Goal: Task Accomplishment & Management: Use online tool/utility

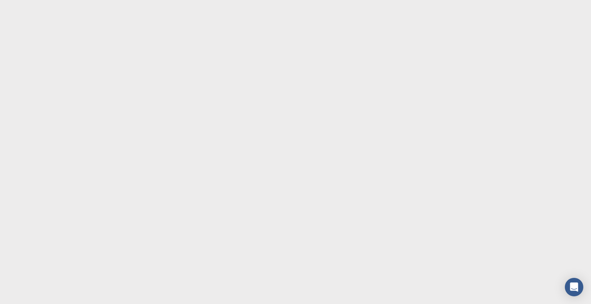
click at [15, 107] on body at bounding box center [295, 152] width 591 height 304
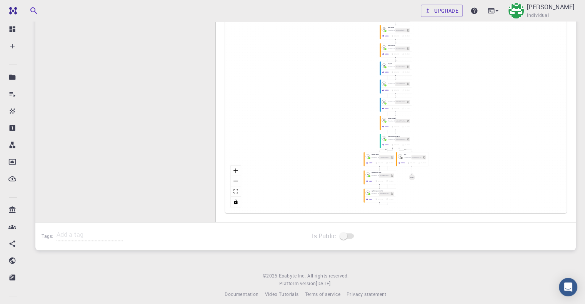
scroll to position [254, 0]
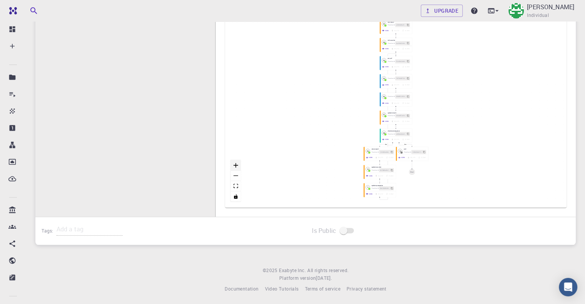
click at [236, 165] on icon "zoom in" at bounding box center [235, 165] width 5 height 5
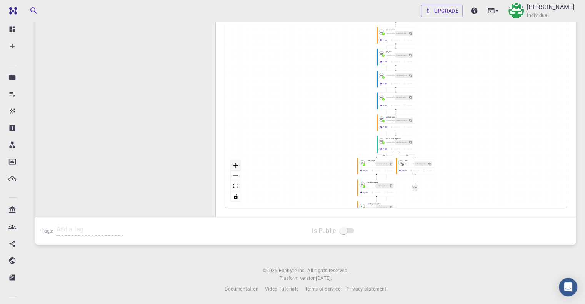
click at [236, 165] on icon "zoom in" at bounding box center [235, 165] width 5 height 5
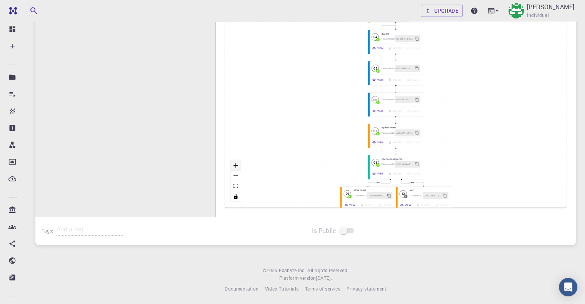
click at [236, 165] on icon "zoom in" at bounding box center [235, 165] width 5 height 5
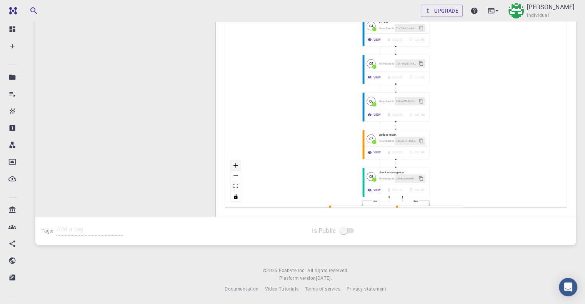
click at [236, 165] on icon "zoom in" at bounding box center [235, 165] width 5 height 5
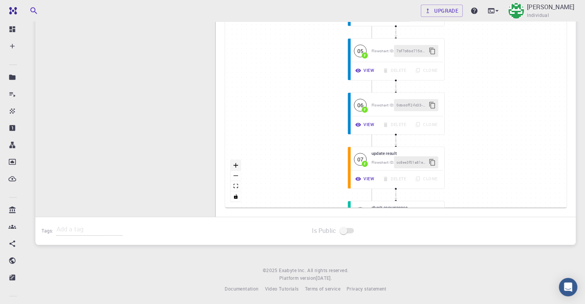
click at [236, 165] on icon "zoom in" at bounding box center [235, 165] width 5 height 5
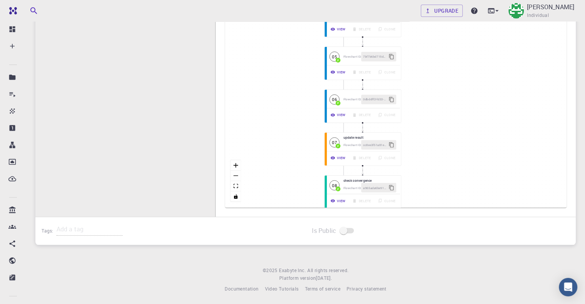
drag, startPoint x: 315, startPoint y: 165, endPoint x: 316, endPoint y: 113, distance: 51.1
click at [315, 115] on div "then else Start 01 F init parameter Flowchart ID: 0dfd3499492d8c41678362a4 View…" at bounding box center [395, 92] width 341 height 231
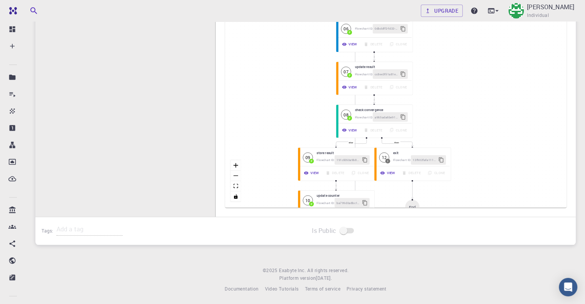
drag, startPoint x: 302, startPoint y: 147, endPoint x: 317, endPoint y: 82, distance: 67.0
click at [317, 82] on div "then else Start 01 F init parameter Flowchart ID: 0dfd3499492d8c41678362a4 View…" at bounding box center [395, 92] width 341 height 231
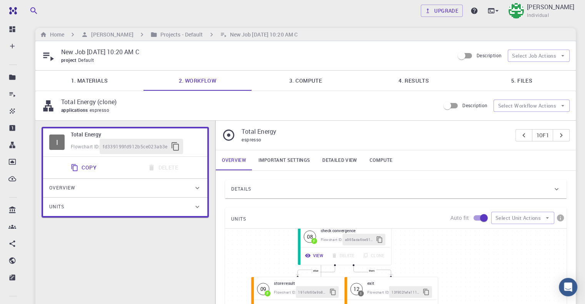
scroll to position [0, 0]
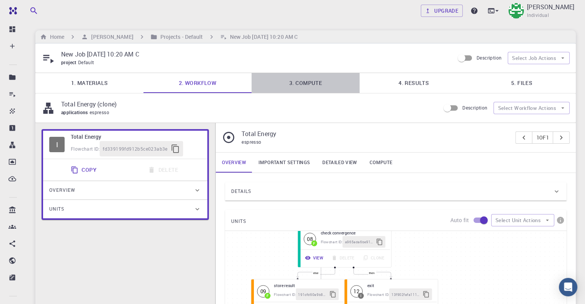
click at [306, 81] on link "3. Compute" at bounding box center [305, 83] width 108 height 20
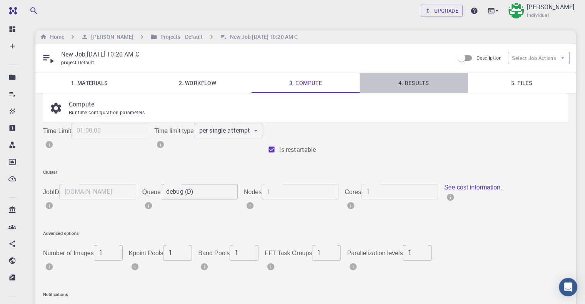
click at [412, 89] on link "4. Results" at bounding box center [413, 83] width 108 height 20
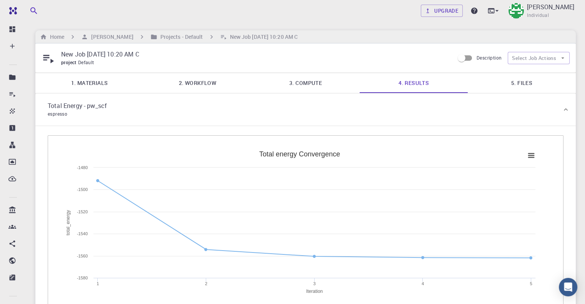
click at [522, 87] on link "5. Files" at bounding box center [522, 83] width 108 height 20
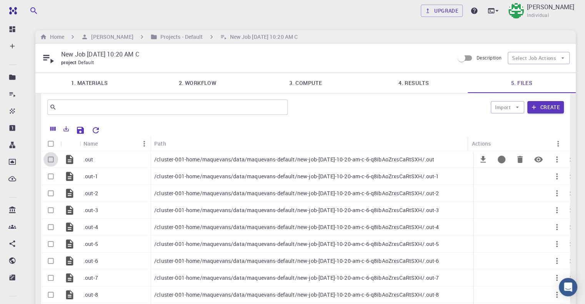
drag, startPoint x: 53, startPoint y: 158, endPoint x: 313, endPoint y: 158, distance: 260.3
click at [53, 158] on input "Select row" at bounding box center [50, 159] width 15 height 15
checkbox input "true"
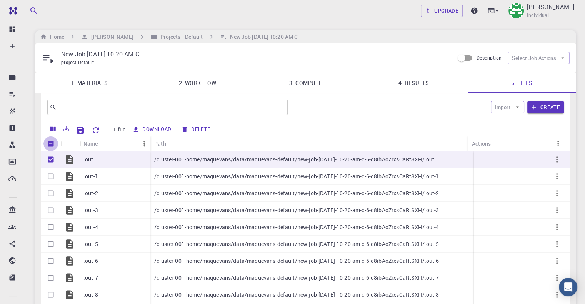
click at [52, 143] on input "Unselect all rows" at bounding box center [50, 143] width 15 height 15
checkbox input "false"
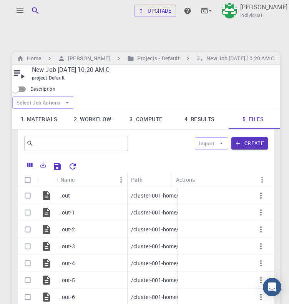
click at [50, 65] on div "New Job Sep 21, 2025, 10:20 AM C project Default Description Select Job Actions" at bounding box center [146, 87] width 268 height 44
click at [103, 29] on div "Upgrade Mary Quenie Velasco Individual Home Mary Quenie Velasco Projects - Defa…" at bounding box center [146, 303] width 286 height 606
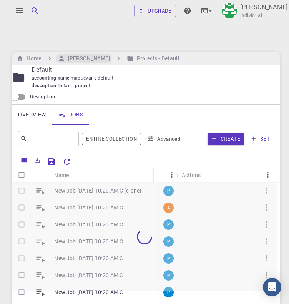
click at [69, 54] on h6 "Mary Quenie Velasco" at bounding box center [87, 58] width 45 height 8
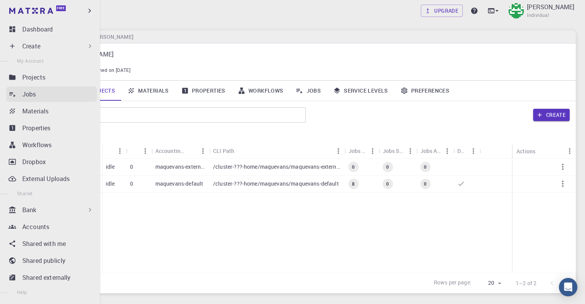
click at [22, 96] on link "Jobs" at bounding box center [51, 94] width 91 height 15
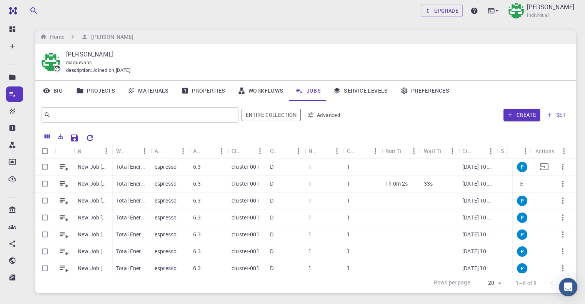
click at [43, 171] on input "Select row" at bounding box center [45, 167] width 15 height 15
checkbox input "true"
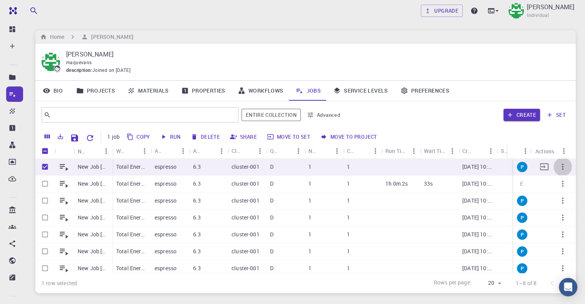
click at [558, 166] on icon "button" at bounding box center [562, 166] width 9 height 9
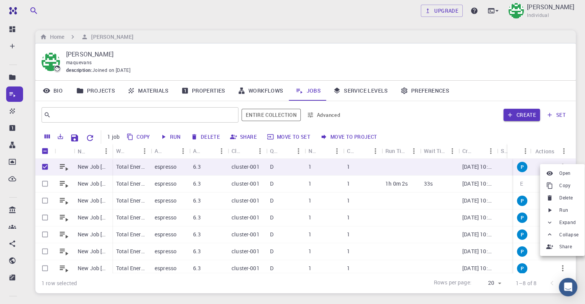
click at [495, 74] on div at bounding box center [292, 152] width 585 height 304
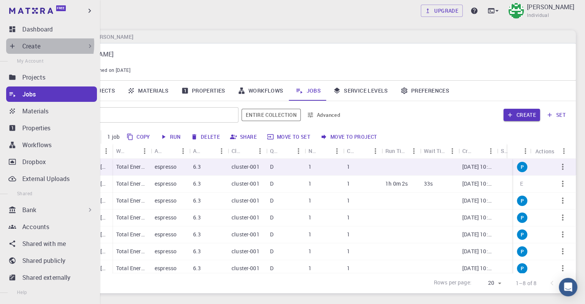
click at [32, 44] on p "Create" at bounding box center [31, 46] width 18 height 9
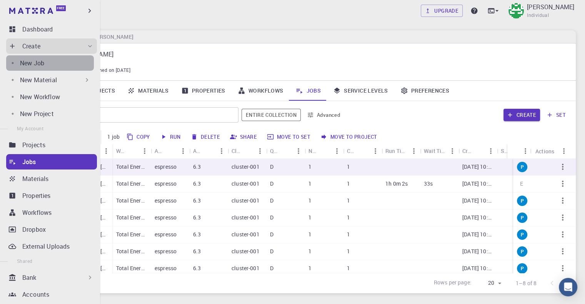
click at [52, 65] on div "New Job" at bounding box center [57, 62] width 74 height 9
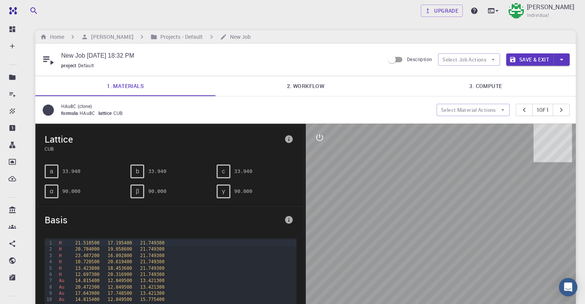
click at [137, 87] on link "1. Materials" at bounding box center [125, 86] width 180 height 20
click at [473, 58] on button "Select Job Actions" at bounding box center [469, 59] width 62 height 12
click at [461, 89] on span "Select materials" at bounding box center [475, 87] width 35 height 8
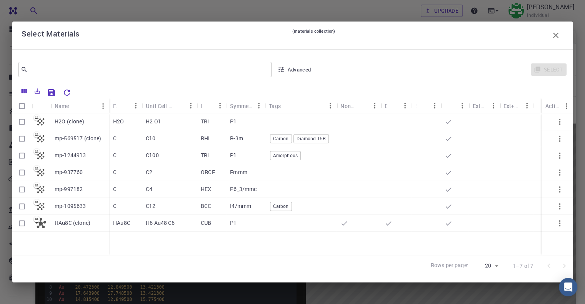
click at [23, 123] on input "Select row" at bounding box center [22, 122] width 15 height 15
checkbox input "true"
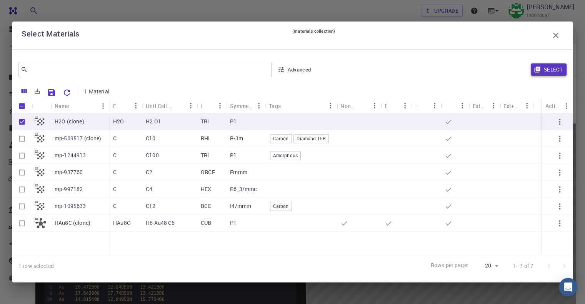
click at [558, 72] on button "Select" at bounding box center [549, 69] width 36 height 12
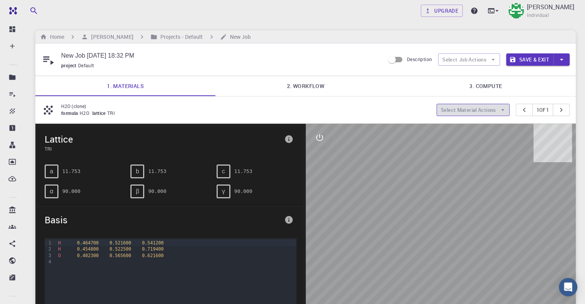
click at [496, 111] on button "Select Material Actions" at bounding box center [472, 110] width 73 height 12
click at [401, 110] on div "formula H2O lattice TRI" at bounding box center [245, 114] width 369 height 8
click at [497, 58] on button "Select Job Actions" at bounding box center [469, 59] width 62 height 12
click at [409, 98] on div "H2O (clone) formula H2O lattice TRI Select Material Actions 1 of 1" at bounding box center [305, 110] width 540 height 27
click at [315, 89] on link "2. Workflow" at bounding box center [305, 86] width 180 height 20
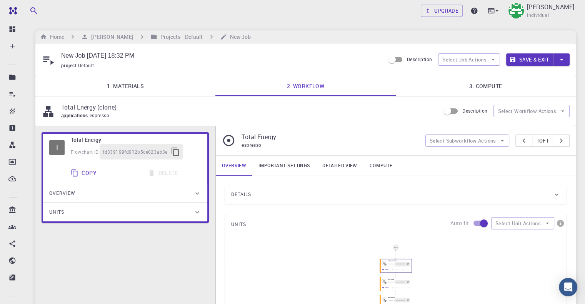
click at [192, 192] on div "Overview" at bounding box center [121, 193] width 144 height 12
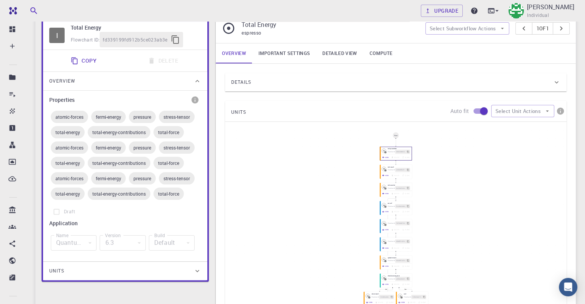
scroll to position [115, 0]
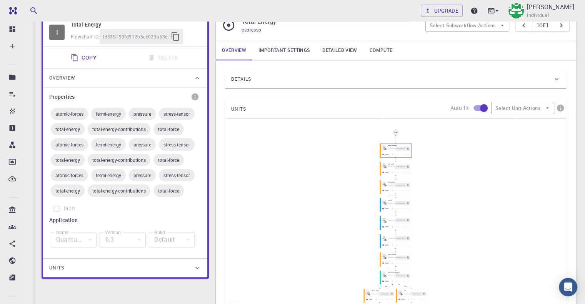
click at [192, 264] on div "Units" at bounding box center [121, 268] width 144 height 12
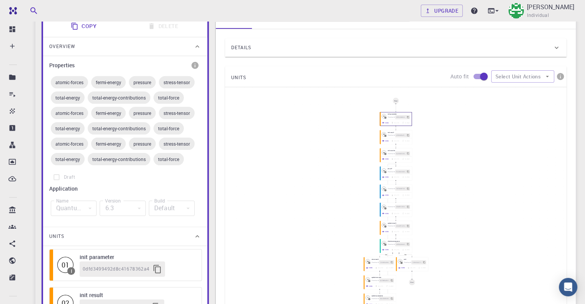
scroll to position [192, 0]
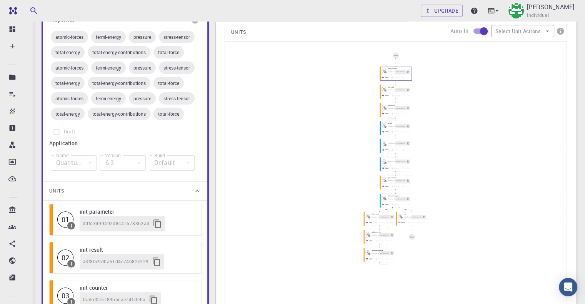
click at [81, 164] on div "Quantum Espresso" at bounding box center [74, 162] width 46 height 15
click at [176, 166] on div "Default" at bounding box center [172, 162] width 46 height 15
click at [58, 133] on label "Draft" at bounding box center [125, 132] width 152 height 15
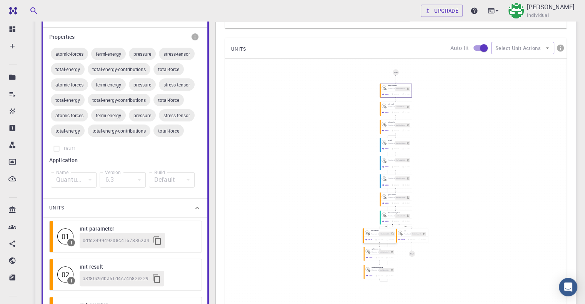
scroll to position [115, 0]
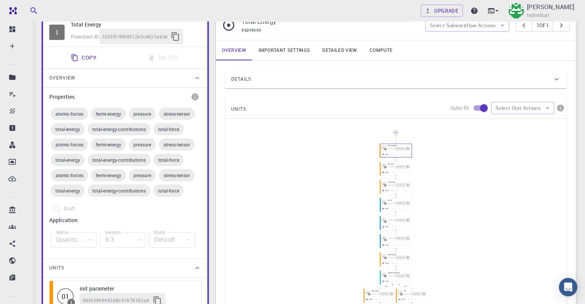
click at [287, 87] on div "Details" at bounding box center [395, 79] width 341 height 18
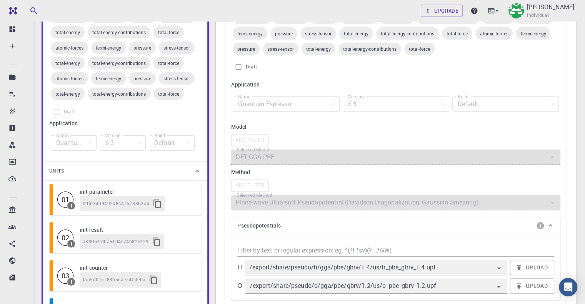
scroll to position [231, 0]
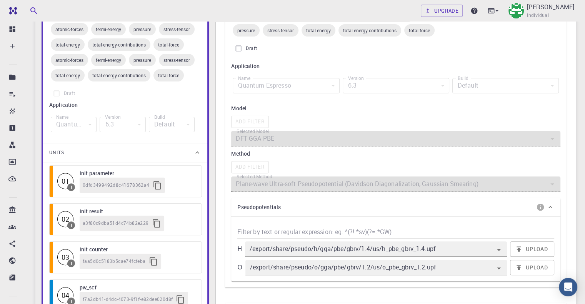
click at [236, 46] on input "Draft" at bounding box center [238, 48] width 15 height 15
checkbox input "true"
click at [265, 93] on div "Quantum Espresso" at bounding box center [286, 85] width 107 height 15
click at [237, 49] on input "Draft" at bounding box center [238, 48] width 15 height 15
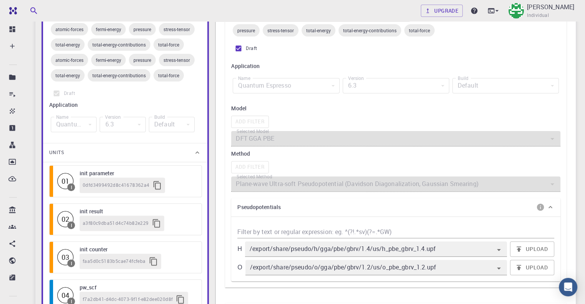
checkbox input "false"
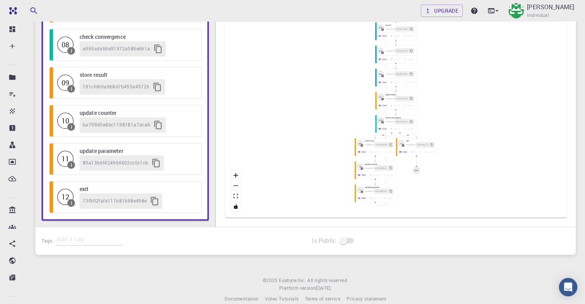
scroll to position [642, 0]
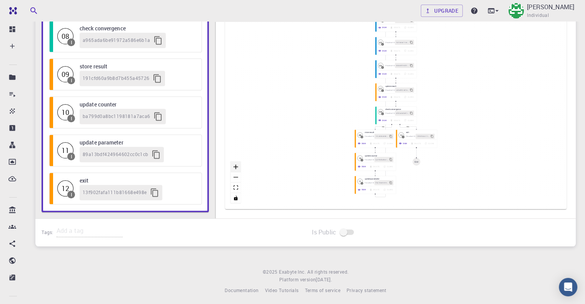
click at [238, 167] on button "zoom in" at bounding box center [236, 167] width 10 height 10
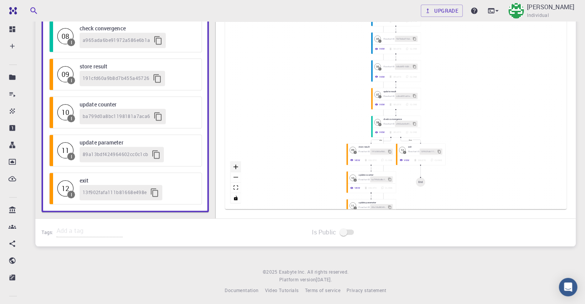
click at [238, 167] on button "zoom in" at bounding box center [236, 167] width 10 height 10
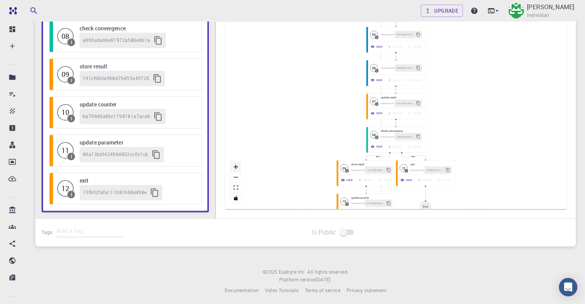
click at [238, 167] on button "zoom in" at bounding box center [236, 167] width 10 height 10
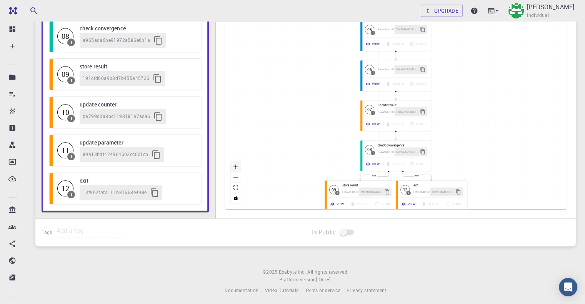
click at [238, 167] on button "zoom in" at bounding box center [236, 167] width 10 height 10
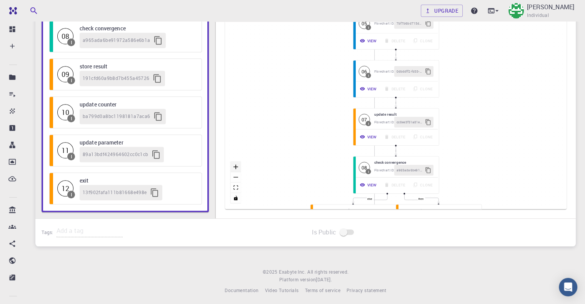
click at [238, 167] on button "zoom in" at bounding box center [236, 167] width 10 height 10
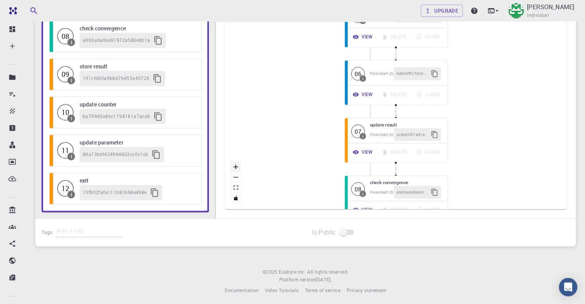
click at [238, 167] on button "zoom in" at bounding box center [236, 167] width 10 height 10
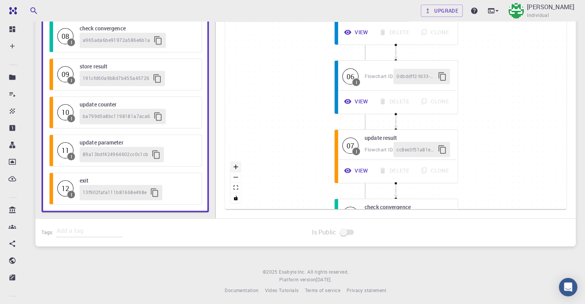
click at [238, 167] on button "zoom in" at bounding box center [236, 167] width 10 height 10
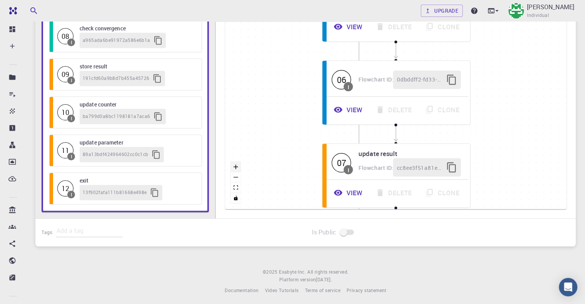
click at [237, 167] on button "zoom in" at bounding box center [236, 167] width 10 height 10
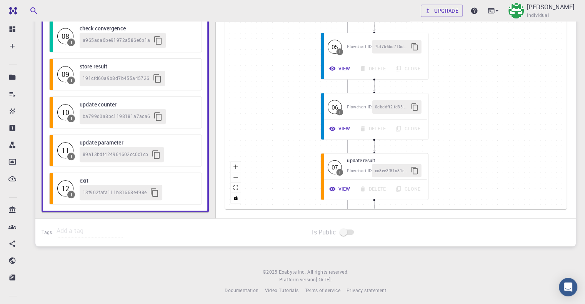
click at [291, 122] on div "then else Start 01 I init parameter Flowchart ID: 0dfd3499492d8c41678362a4 View…" at bounding box center [395, 61] width 341 height 296
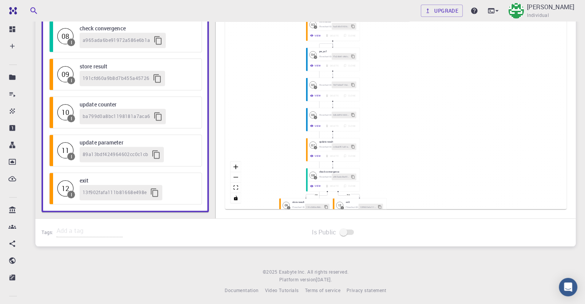
click at [419, 85] on div "then else Start 01 I init parameter Flowchart ID: 0dfd3499492d8c41678362a4 View…" at bounding box center [395, 61] width 341 height 296
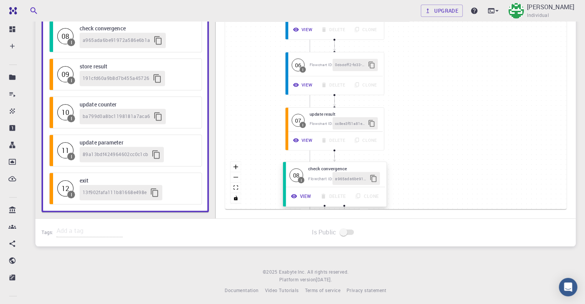
click at [330, 167] on h6 "check convergence" at bounding box center [344, 168] width 72 height 7
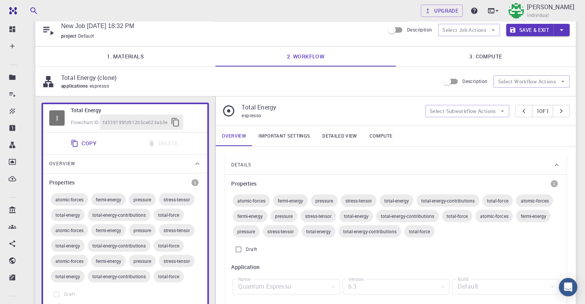
scroll to position [0, 0]
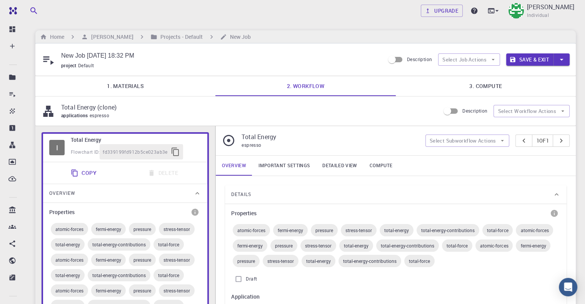
click at [481, 86] on link "3. Compute" at bounding box center [486, 86] width 180 height 20
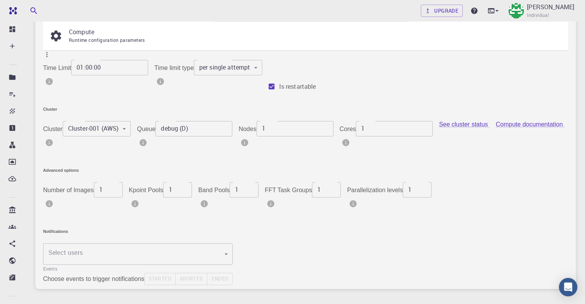
scroll to position [76, 0]
click at [537, 87] on body "Free Dashboard Create New Job New Material Create Material Upload File Import f…" at bounding box center [292, 136] width 585 height 424
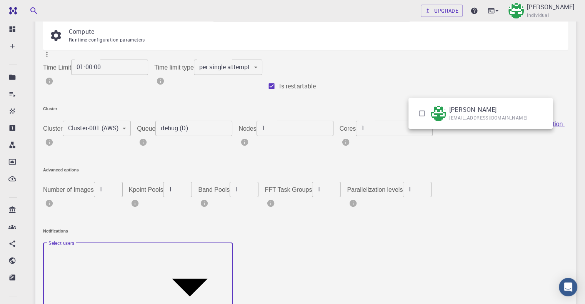
click at [514, 110] on li "Mary Quenie Velasco maquevans@gmail.com" at bounding box center [480, 113] width 144 height 25
type input "[object Object]"
checkbox input "true"
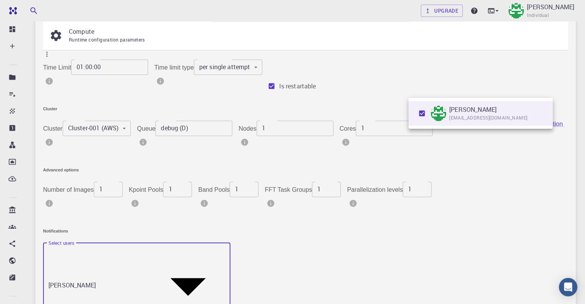
click at [473, 163] on div at bounding box center [292, 152] width 585 height 304
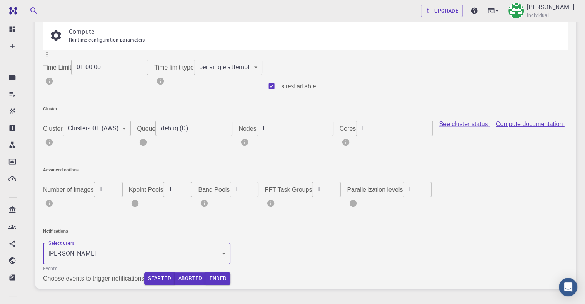
click at [496, 127] on link "Compute documentation" at bounding box center [530, 124] width 69 height 7
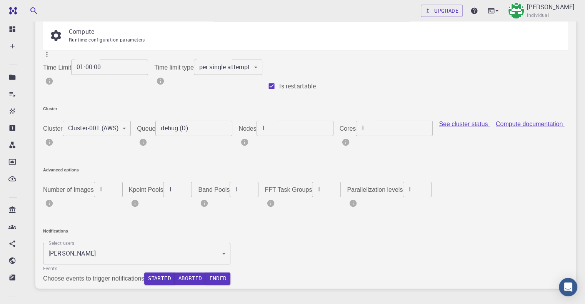
scroll to position [0, 0]
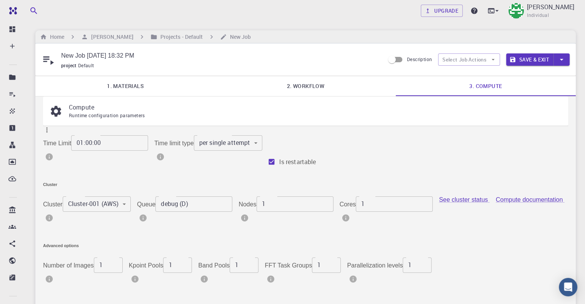
click at [539, 63] on button "Save & Exit" at bounding box center [529, 59] width 47 height 12
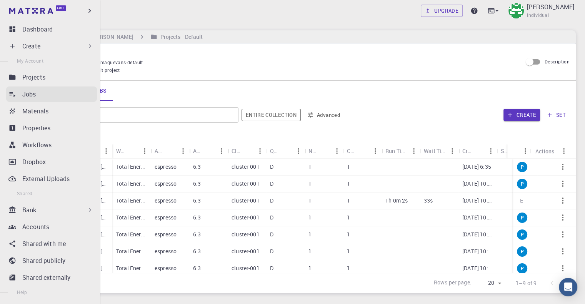
click at [28, 96] on p "Jobs" at bounding box center [29, 94] width 14 height 9
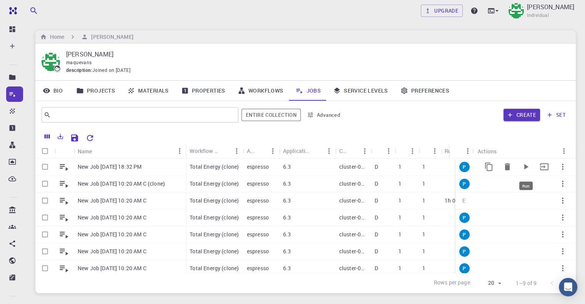
click at [521, 166] on icon "Run" at bounding box center [525, 166] width 9 height 9
click at [521, 168] on icon "Run" at bounding box center [525, 166] width 9 height 9
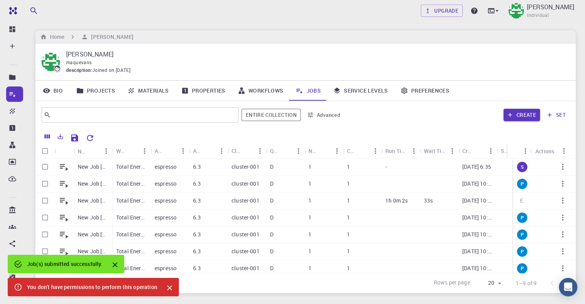
click at [65, 263] on div "Job(s) submitted successfully." at bounding box center [65, 264] width 76 height 14
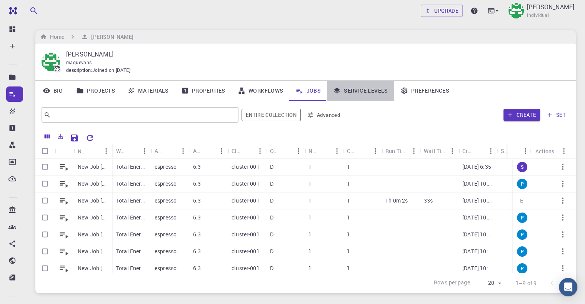
click at [359, 93] on link "Service Levels" at bounding box center [360, 91] width 67 height 20
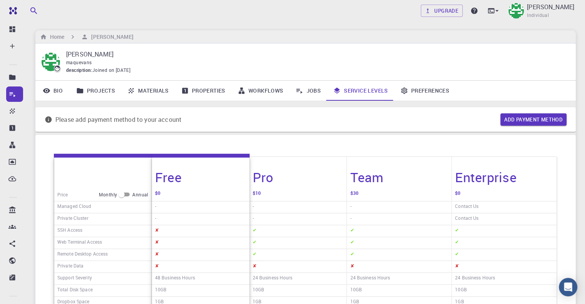
click at [413, 92] on link "Preferences" at bounding box center [424, 91] width 61 height 20
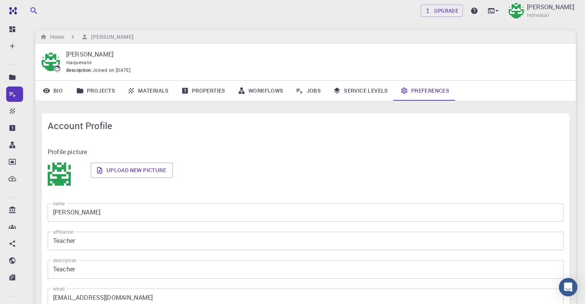
click at [314, 91] on link "Jobs" at bounding box center [308, 91] width 38 height 20
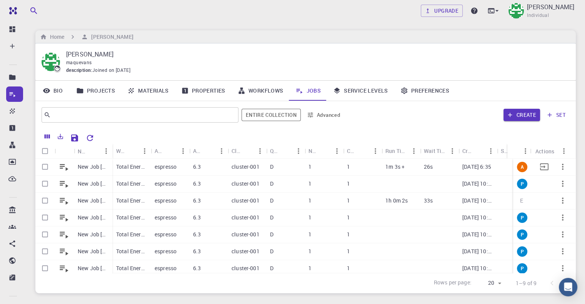
click at [431, 168] on p "26s" at bounding box center [428, 167] width 9 height 8
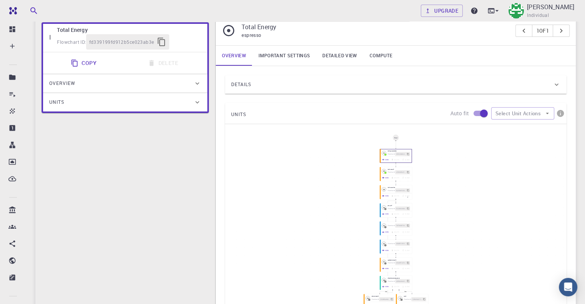
scroll to position [23, 0]
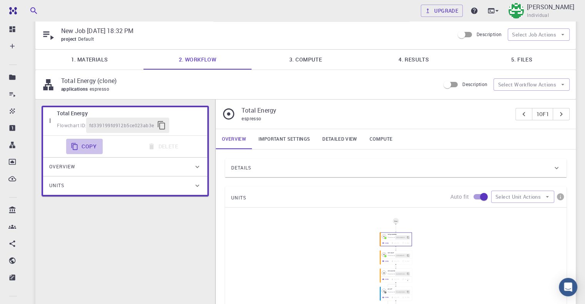
click at [78, 148] on icon "button" at bounding box center [75, 147] width 8 height 8
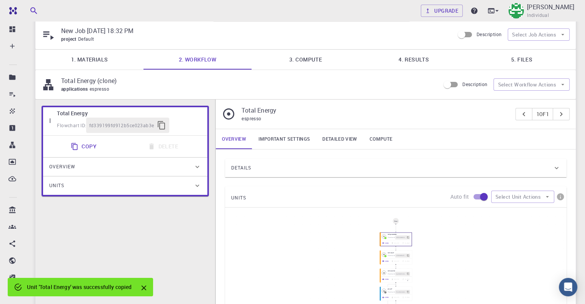
click at [87, 169] on div "Overview" at bounding box center [121, 167] width 144 height 12
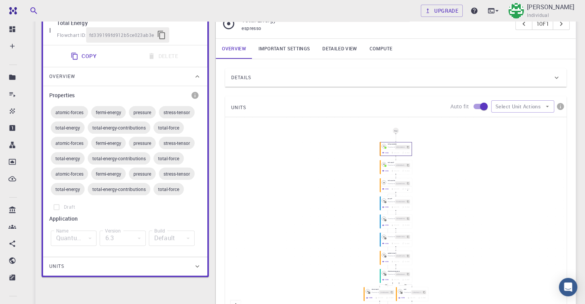
scroll to position [216, 0]
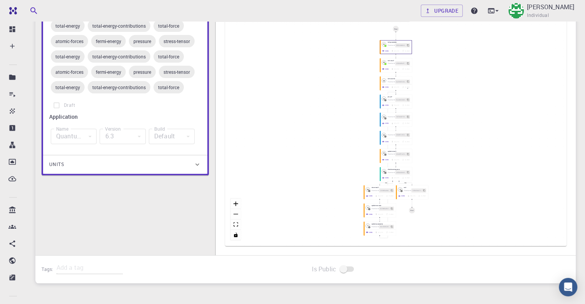
click at [158, 169] on div "Units" at bounding box center [121, 164] width 144 height 12
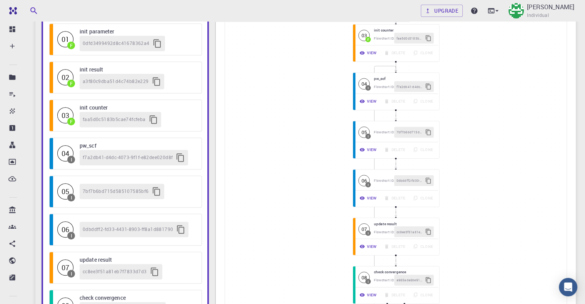
scroll to position [331, 0]
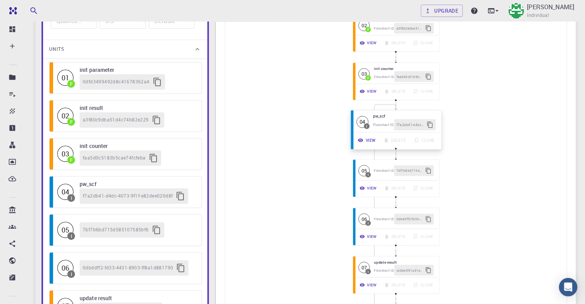
click at [364, 140] on button "View" at bounding box center [367, 140] width 26 height 11
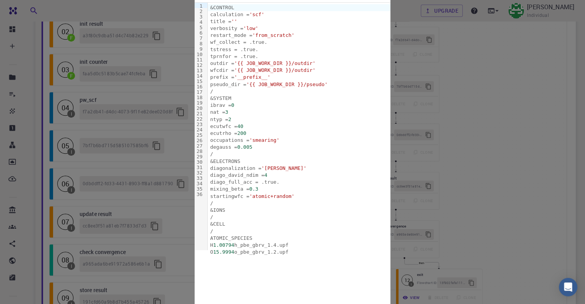
scroll to position [485, 0]
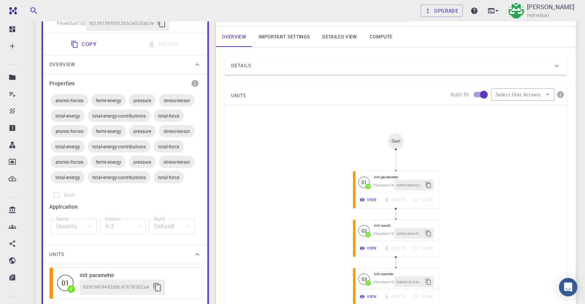
scroll to position [0, 0]
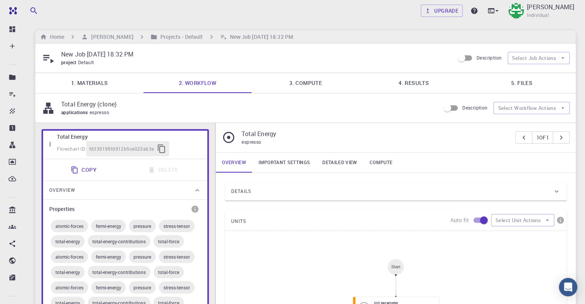
click at [83, 82] on link "1. Materials" at bounding box center [89, 83] width 108 height 20
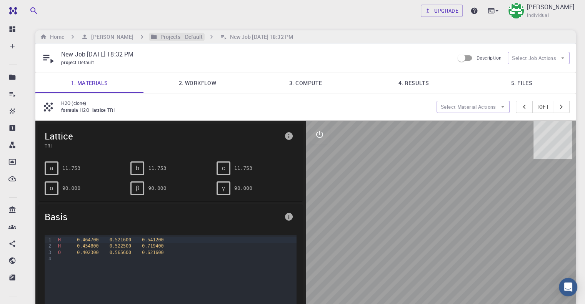
click at [193, 38] on h6 "Projects - Default" at bounding box center [180, 37] width 46 height 8
click at [251, 37] on div "Home Mary Quenie Velasco Projects - Default New Job Sep 21, 2025, 18:32 PM" at bounding box center [305, 36] width 540 height 13
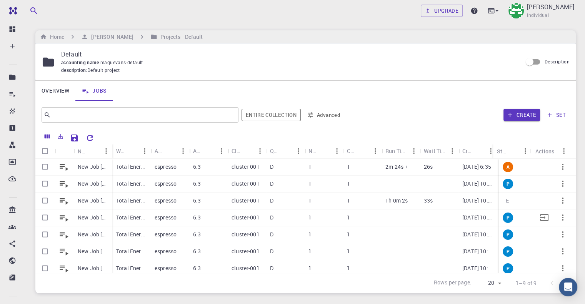
click at [409, 202] on div "1h 0m 2s" at bounding box center [400, 201] width 38 height 17
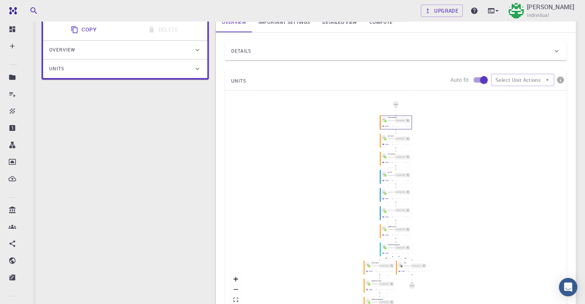
scroll to position [38, 0]
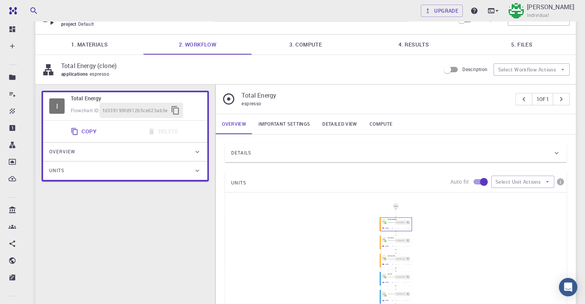
click at [94, 149] on div "Overview" at bounding box center [121, 152] width 144 height 12
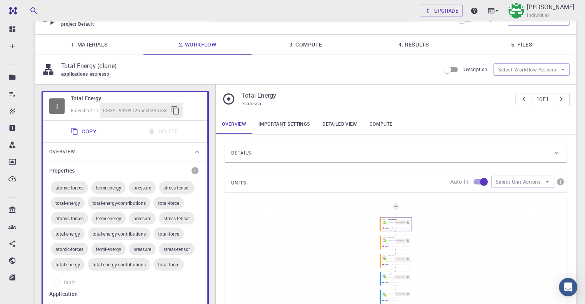
scroll to position [154, 0]
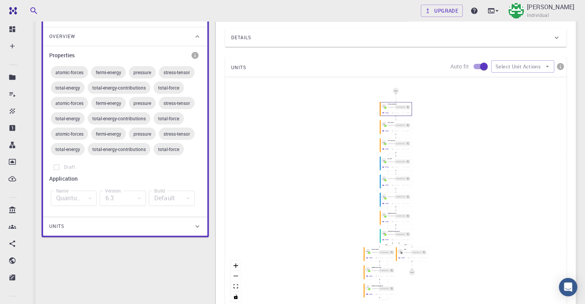
click at [126, 223] on div "Units" at bounding box center [121, 226] width 144 height 12
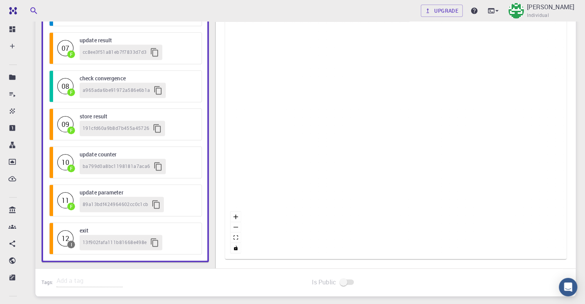
scroll to position [639, 0]
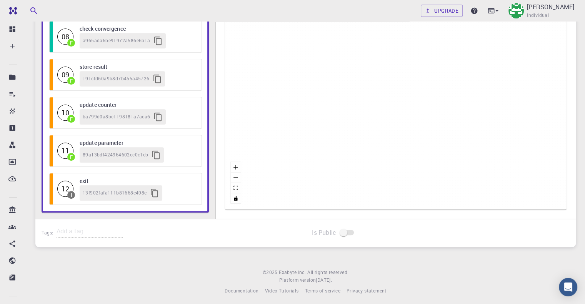
click at [116, 75] on span "191cfd60a9b8d7b455a45726" at bounding box center [116, 79] width 67 height 8
click at [155, 77] on icon "button" at bounding box center [157, 78] width 9 height 9
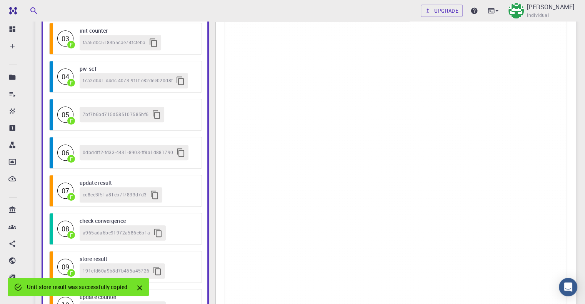
scroll to position [366, 0]
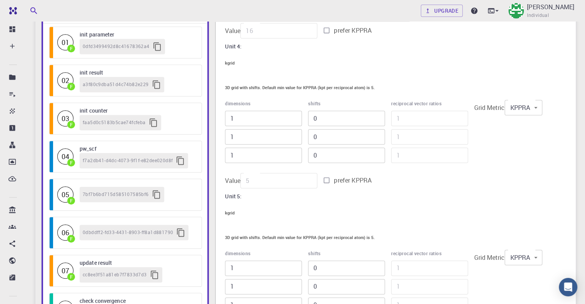
scroll to position [62, 0]
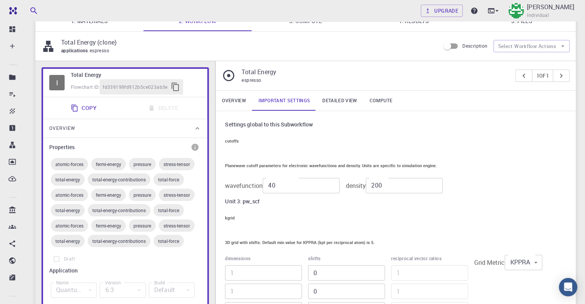
click at [346, 100] on link "Detailed view" at bounding box center [339, 101] width 47 height 20
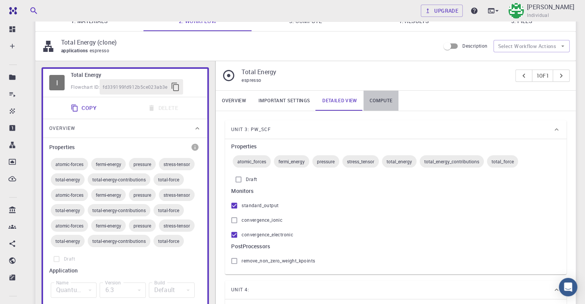
click at [377, 102] on link "Compute" at bounding box center [380, 101] width 35 height 20
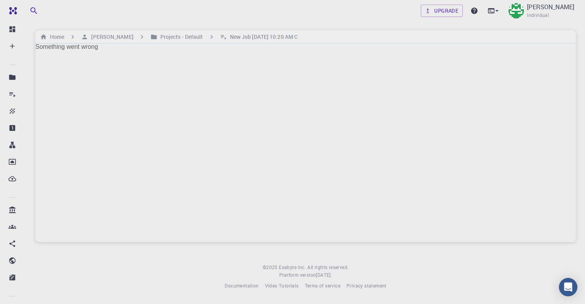
scroll to position [0, 0]
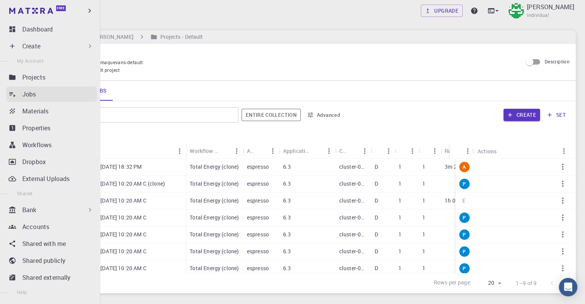
click at [25, 96] on p "Jobs" at bounding box center [29, 94] width 14 height 9
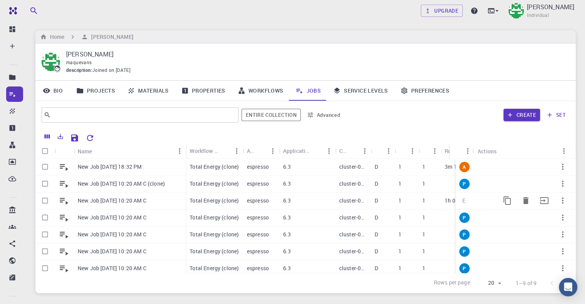
click at [434, 201] on div "1" at bounding box center [429, 201] width 22 height 17
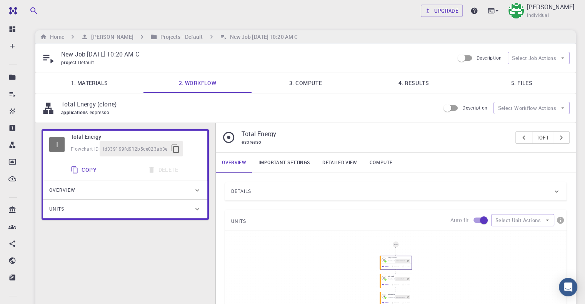
scroll to position [254, 0]
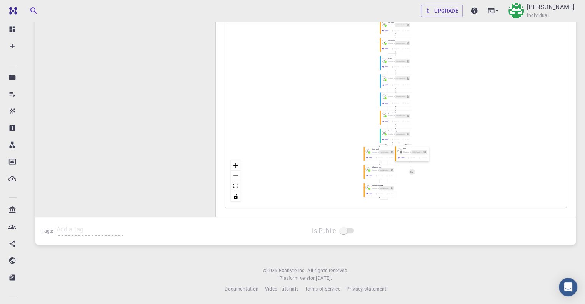
click at [411, 152] on div "Flowchart ID: 13f902fafa111b81668e498e" at bounding box center [414, 152] width 23 height 4
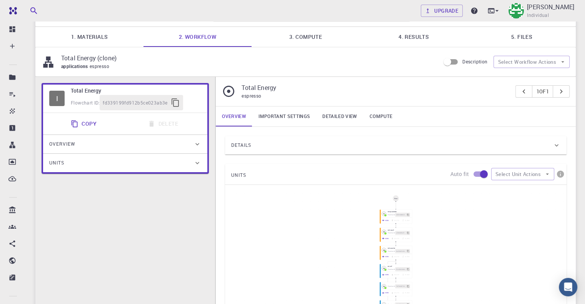
scroll to position [0, 0]
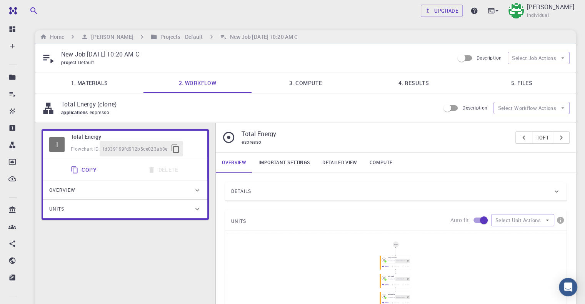
click at [123, 210] on div "Units" at bounding box center [121, 209] width 144 height 12
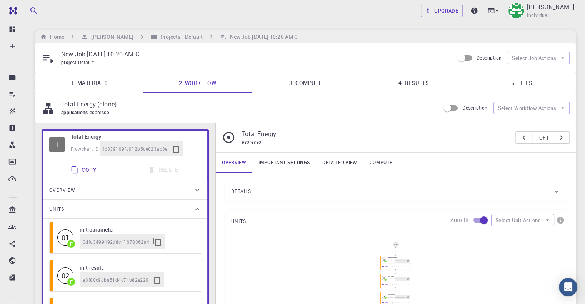
click at [134, 193] on div "Overview" at bounding box center [121, 190] width 144 height 12
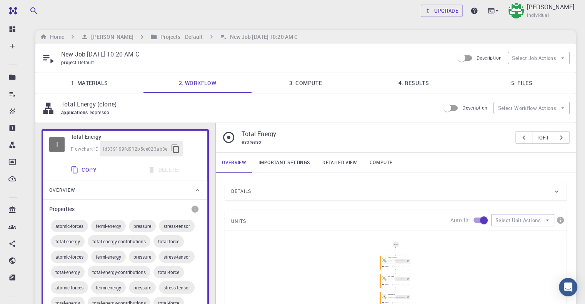
click at [268, 190] on div "Details" at bounding box center [391, 191] width 321 height 12
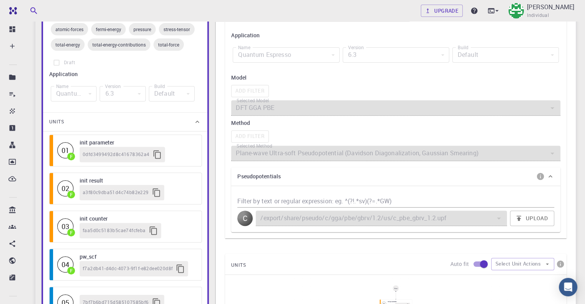
scroll to position [346, 0]
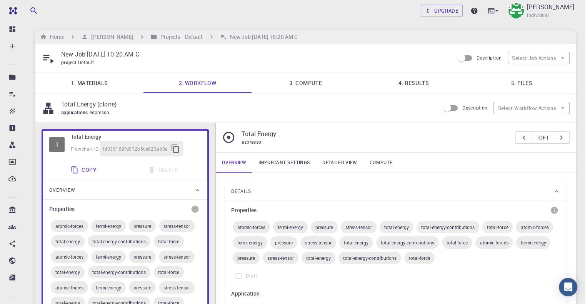
click at [392, 51] on p "New Job Sep 21, 2025, 10:20 AM C" at bounding box center [254, 54] width 387 height 9
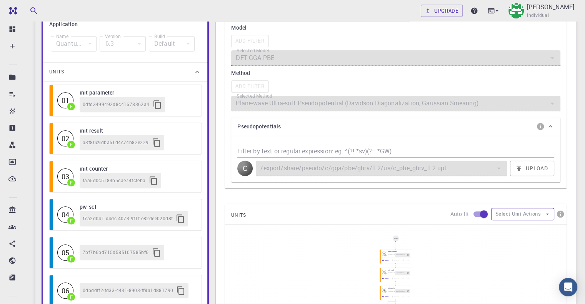
click at [545, 216] on icon "button" at bounding box center [547, 214] width 7 height 7
click at [423, 208] on div "UNITS Auto fit Select Unit Actions" at bounding box center [395, 214] width 341 height 21
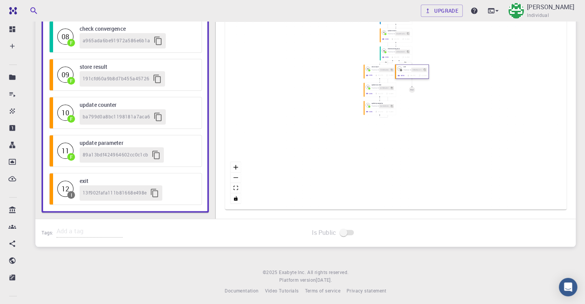
click at [413, 78] on div "View Delete Clone" at bounding box center [412, 75] width 32 height 4
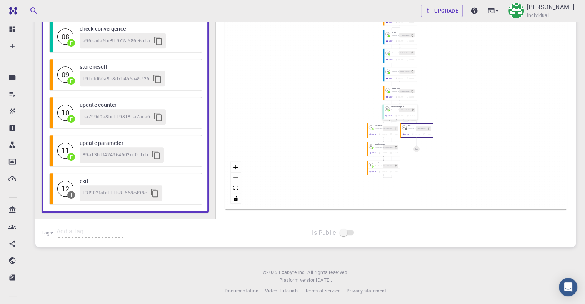
scroll to position [523, 0]
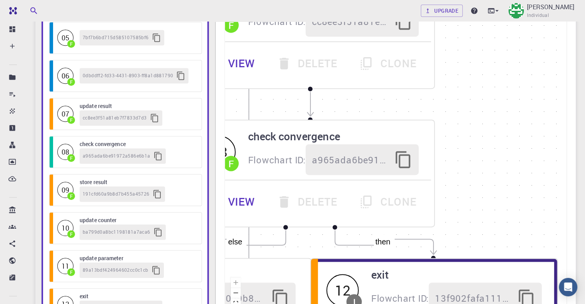
drag, startPoint x: 504, startPoint y: 232, endPoint x: 500, endPoint y: 125, distance: 107.4
click at [500, 125] on div "then else Start 01 F init parameter Flowchart ID: 0dfd3499492d8c41678362a4 View…" at bounding box center [395, 167] width 341 height 315
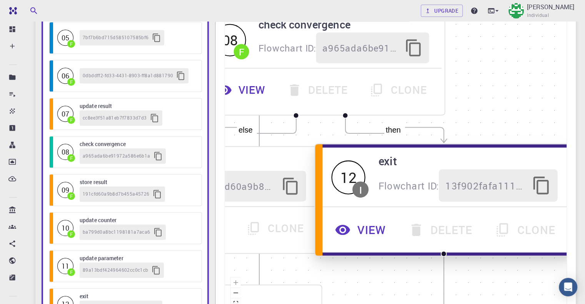
drag, startPoint x: 451, startPoint y: 265, endPoint x: 457, endPoint y: 217, distance: 48.1
click at [457, 217] on div "View Delete Clone" at bounding box center [444, 230] width 239 height 32
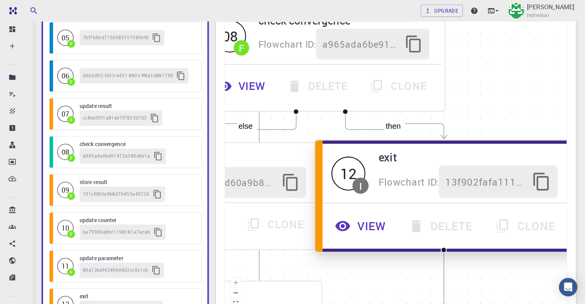
click at [360, 181] on div "I" at bounding box center [360, 185] width 2 height 10
click at [361, 223] on button "View" at bounding box center [361, 226] width 73 height 32
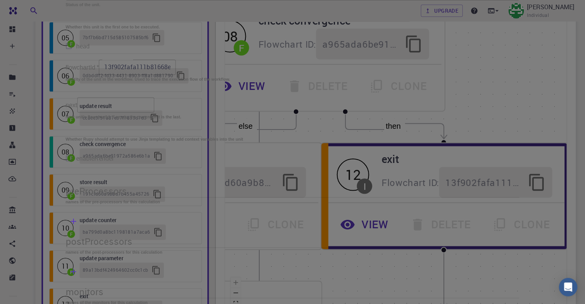
scroll to position [0, 0]
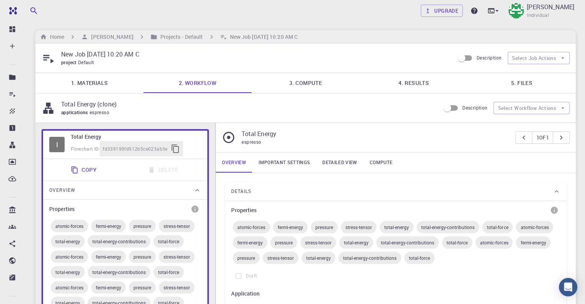
click at [312, 80] on link "3. Compute" at bounding box center [305, 83] width 108 height 20
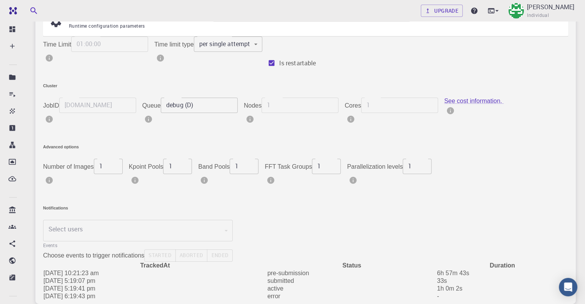
scroll to position [149, 0]
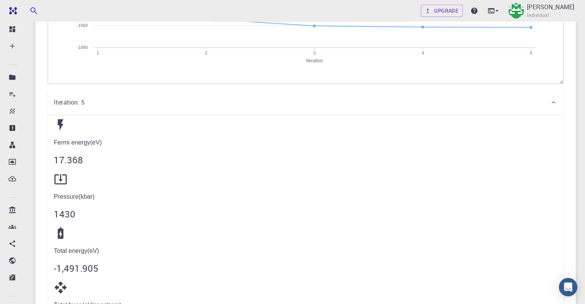
scroll to position [1038, 0]
drag, startPoint x: 82, startPoint y: 103, endPoint x: 160, endPoint y: 103, distance: 78.4
drag, startPoint x: 86, startPoint y: 98, endPoint x: 393, endPoint y: 133, distance: 309.2
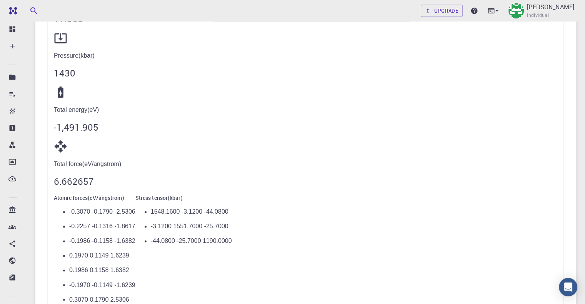
scroll to position [1192, 0]
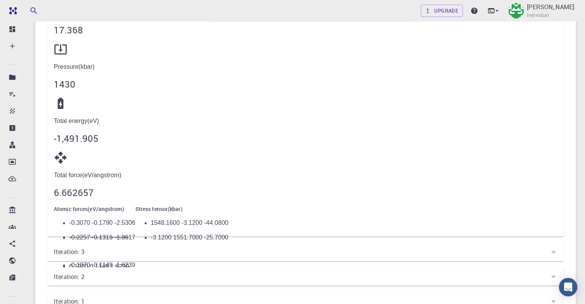
click at [195, 247] on div "Iteration: 3" at bounding box center [302, 251] width 496 height 9
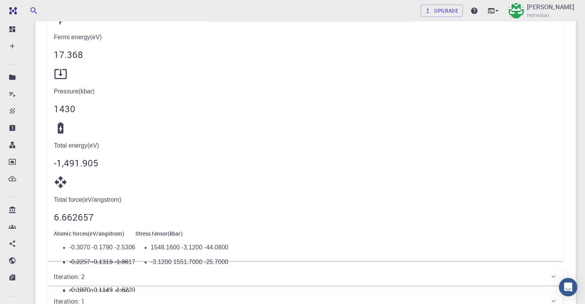
click at [177, 272] on div "Iteration: 2" at bounding box center [302, 276] width 496 height 9
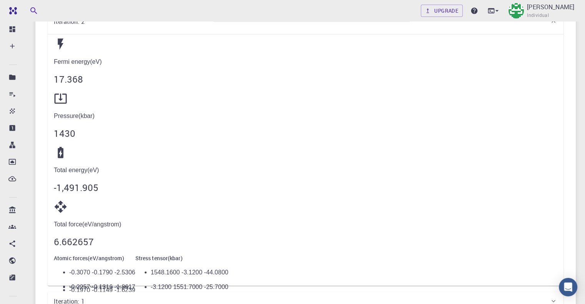
click at [158, 296] on div "Iteration: 1" at bounding box center [302, 300] width 496 height 9
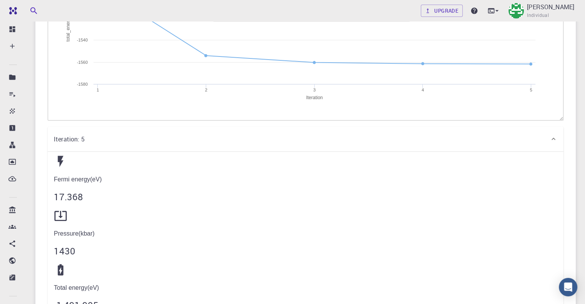
scroll to position [1937, 0]
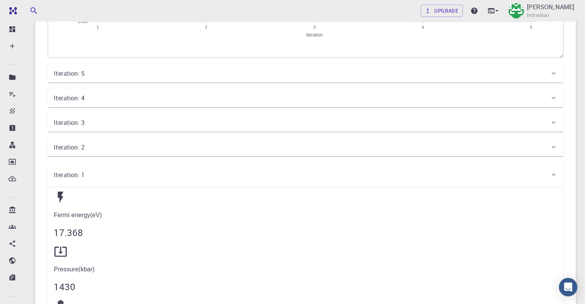
scroll to position [1860, 0]
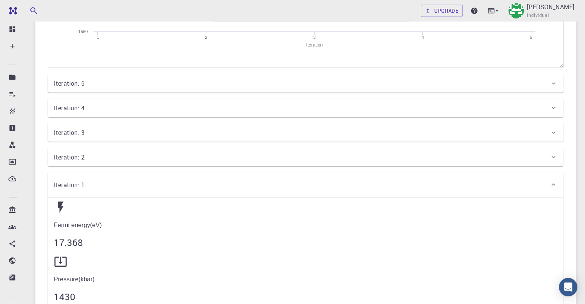
drag, startPoint x: 214, startPoint y: 206, endPoint x: 141, endPoint y: 131, distance: 104.4
copy ul "-0.3070 -0.1790 -2.5306 -0.2257 -0.1316 -1.8617 -0.1986 -0.1158 -1.6382 0.1970 …"
